Goal: Use online tool/utility: Utilize a website feature to perform a specific function

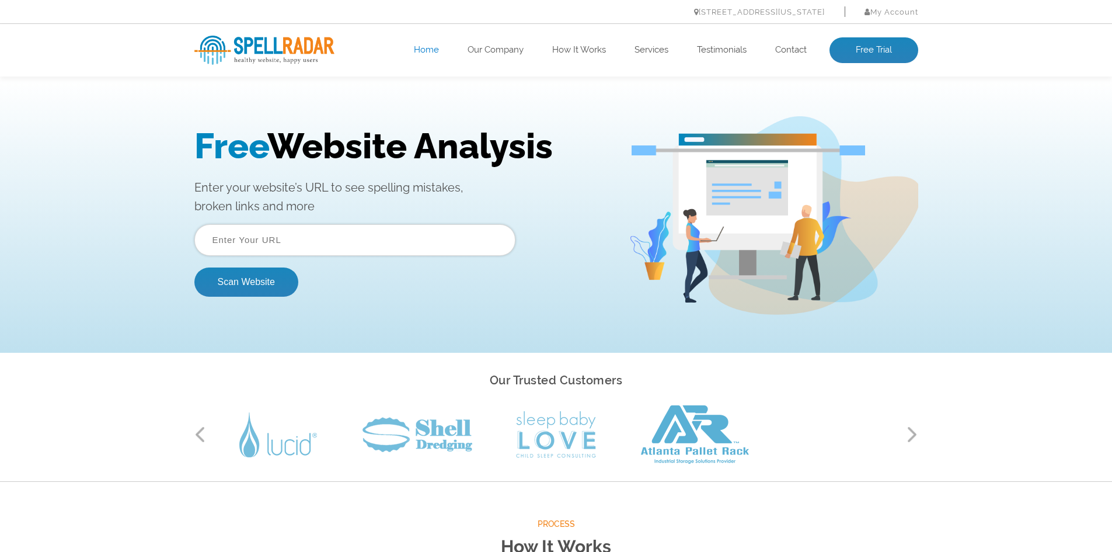
click at [254, 239] on input "text" at bounding box center [354, 240] width 321 height 32
paste input "https://www.swargaseema.com/"
type input "https://www.swargaseema.com/"
click at [234, 283] on button "Scan Website" at bounding box center [246, 281] width 104 height 29
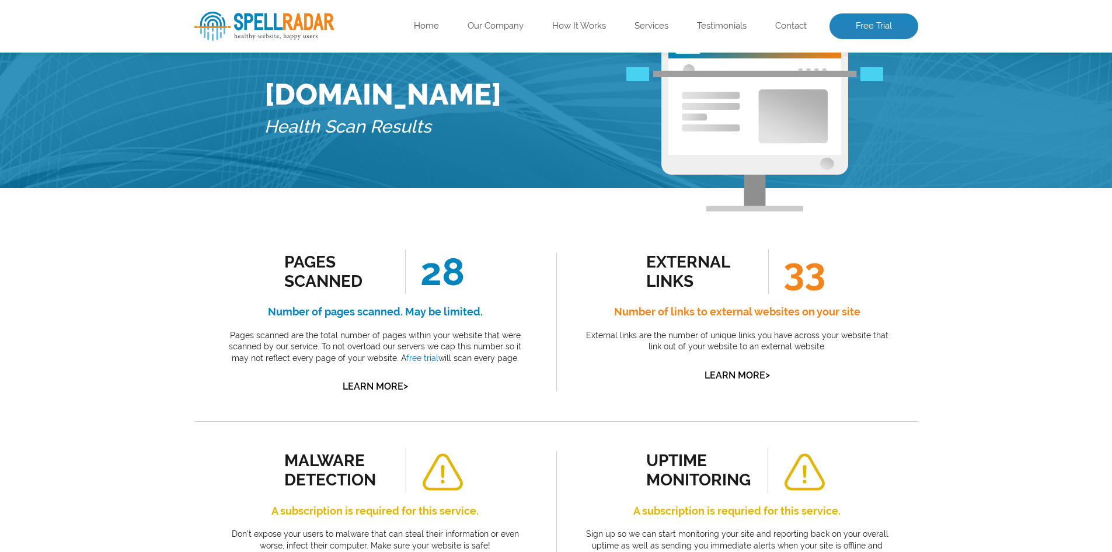
scroll to position [33, 0]
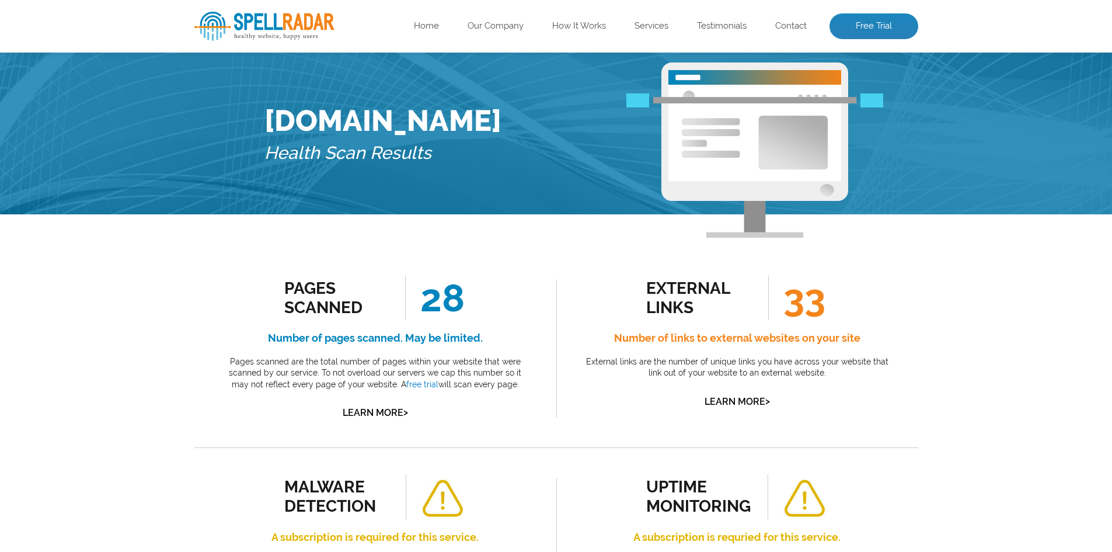
drag, startPoint x: 1056, startPoint y: 503, endPoint x: 629, endPoint y: 479, distance: 428.0
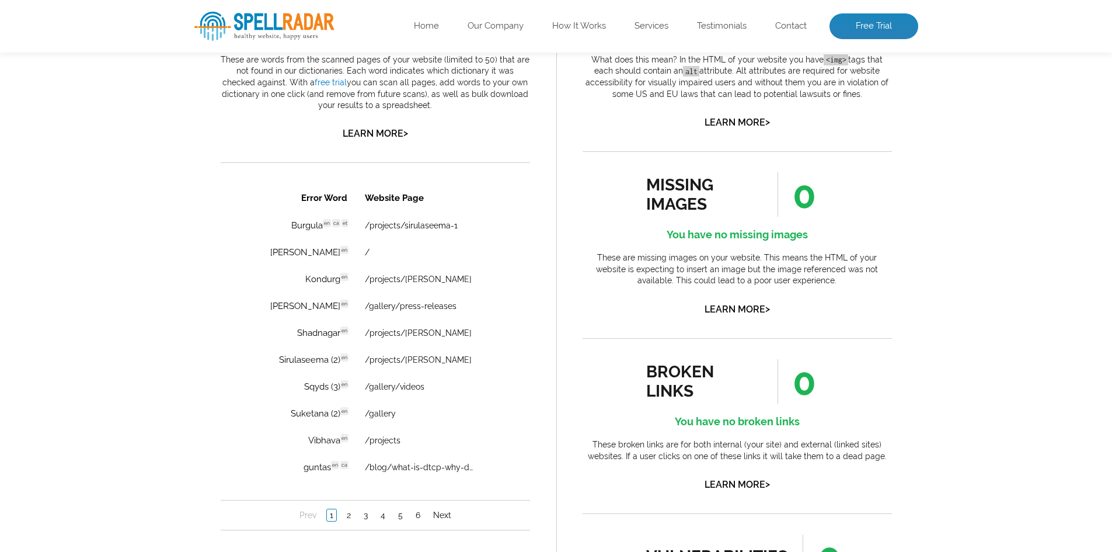
scroll to position [734, 0]
click at [346, 515] on link "2" at bounding box center [348, 513] width 10 height 12
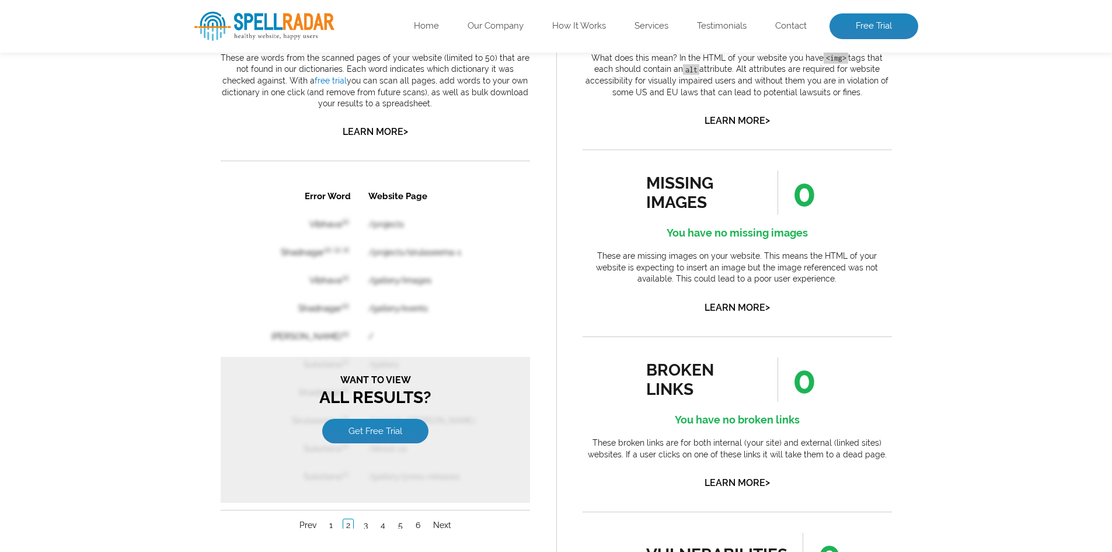
scroll to position [0, 0]
click at [329, 524] on link "1" at bounding box center [330, 525] width 9 height 12
